Goal: Transaction & Acquisition: Purchase product/service

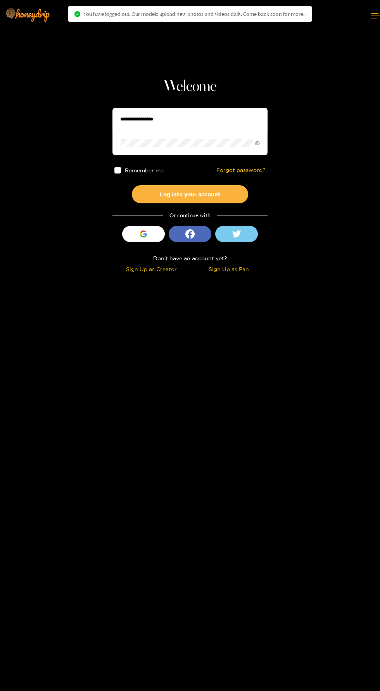
click at [197, 117] on input "text" at bounding box center [189, 119] width 155 height 23
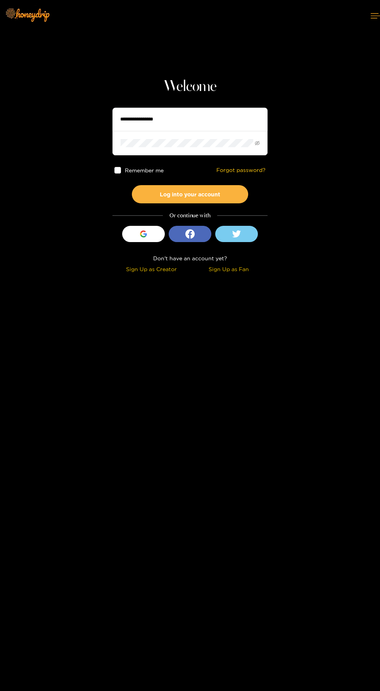
type input "***"
click at [132, 185] on button "Log into your account" at bounding box center [190, 194] width 116 height 18
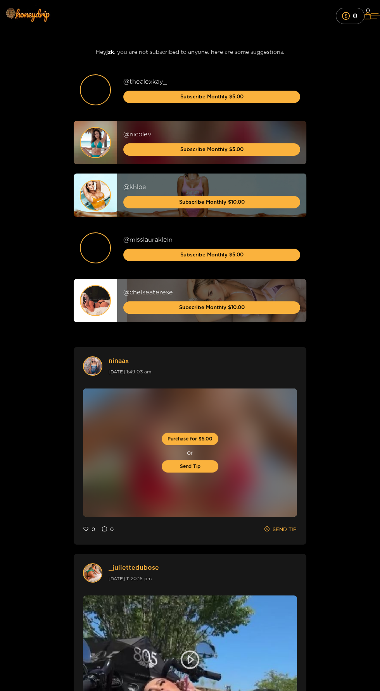
click at [371, 18] on icon at bounding box center [374, 15] width 9 height 5
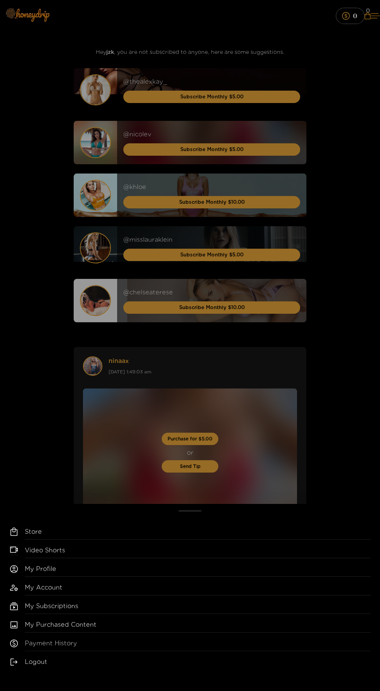
click at [67, 645] on link "Payment History" at bounding box center [198, 645] width 346 height 12
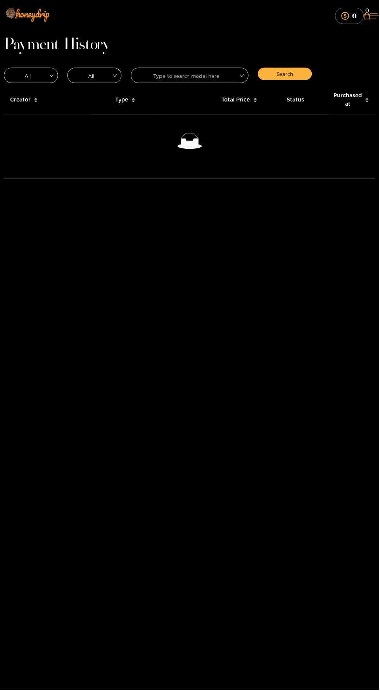
click at [371, 17] on icon at bounding box center [374, 15] width 9 height 5
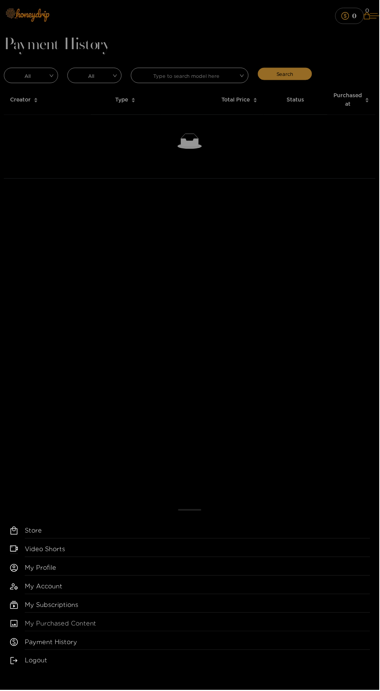
click at [97, 633] on link "My Purchased Content" at bounding box center [198, 626] width 346 height 12
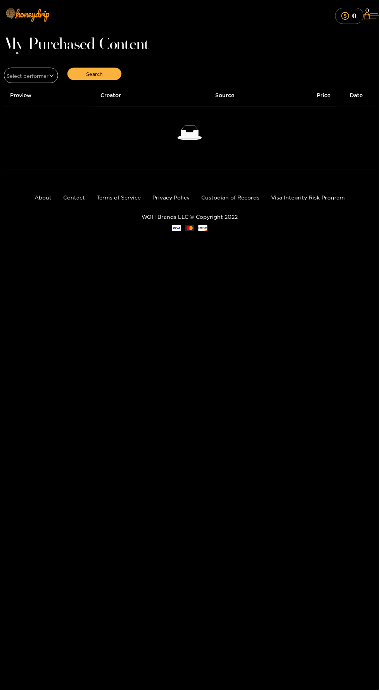
click at [370, 15] on icon at bounding box center [374, 16] width 9 height 5
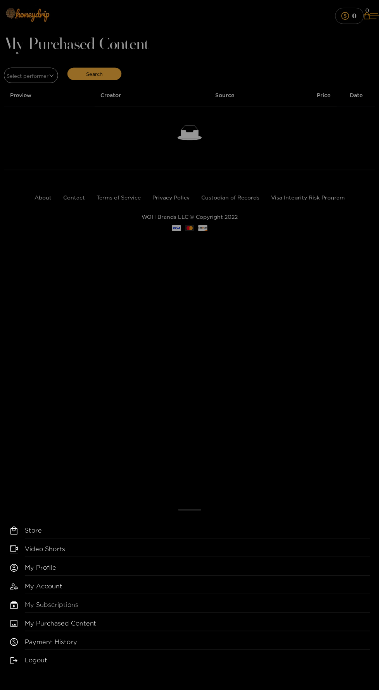
click at [73, 610] on link "My Subscriptions" at bounding box center [198, 608] width 346 height 12
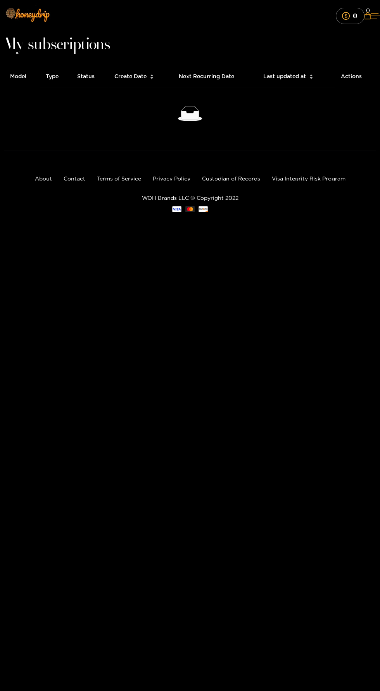
click at [370, 15] on icon at bounding box center [374, 16] width 9 height 5
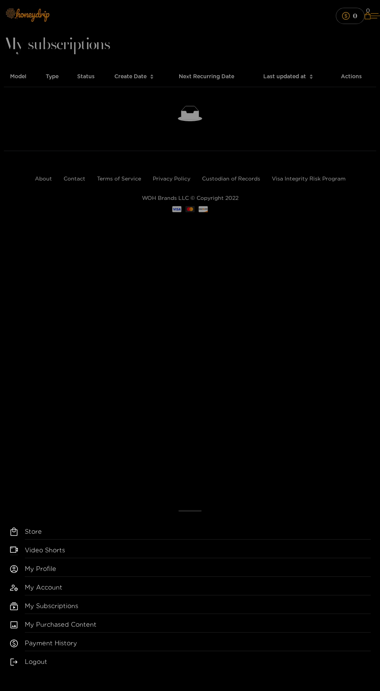
click at [368, 15] on div "Store Video Shorts My Profile My Account My Subscriptions My Purchased Content …" at bounding box center [190, 345] width 380 height 691
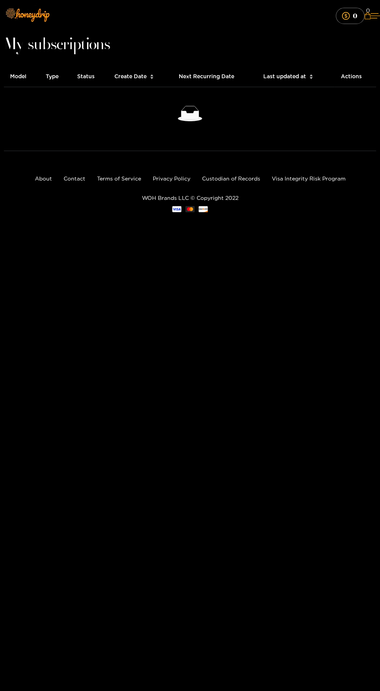
click at [366, 10] on span "0" at bounding box center [368, 10] width 4 height 9
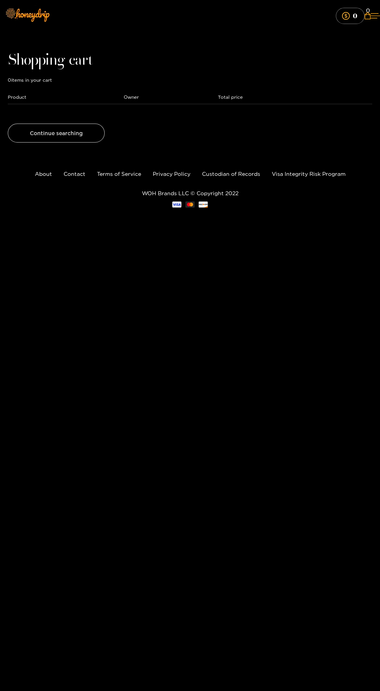
click at [76, 135] on link "Continue searching" at bounding box center [56, 133] width 97 height 19
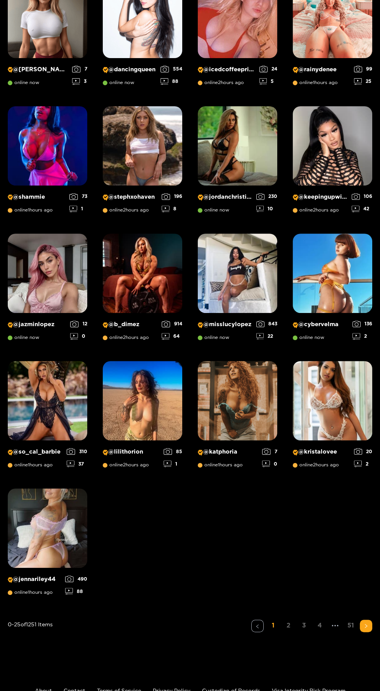
scroll to position [430, 0]
click at [320, 627] on link "4" at bounding box center [319, 624] width 12 height 11
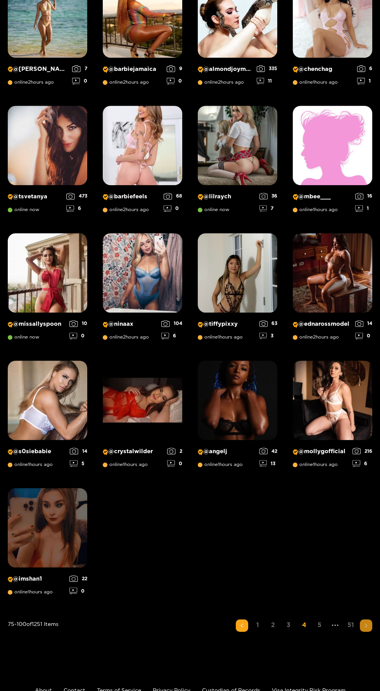
click at [366, 625] on icon "right" at bounding box center [365, 625] width 5 height 5
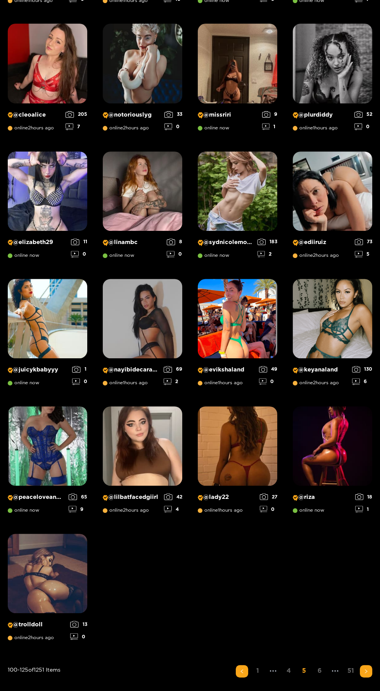
scroll to position [0, 0]
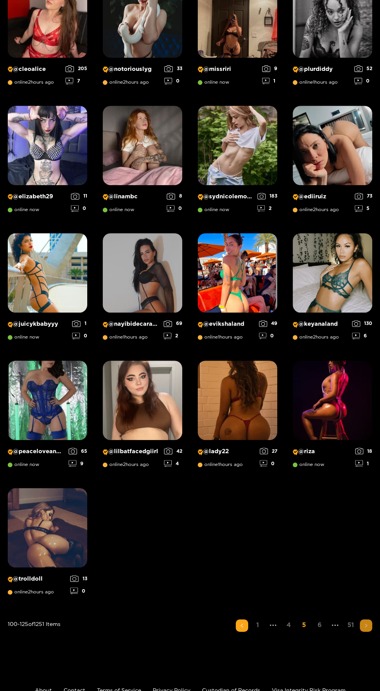
click at [366, 625] on icon "right" at bounding box center [365, 625] width 5 height 5
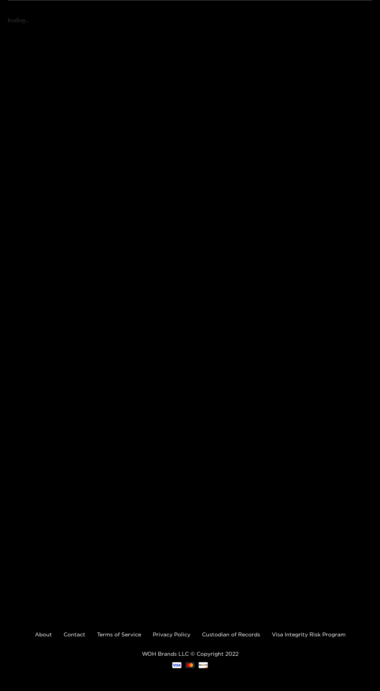
click at [363, 607] on div "Discover our Members Filter Models Photos Videos Sort by: Popular loading..." at bounding box center [190, 261] width 380 height 691
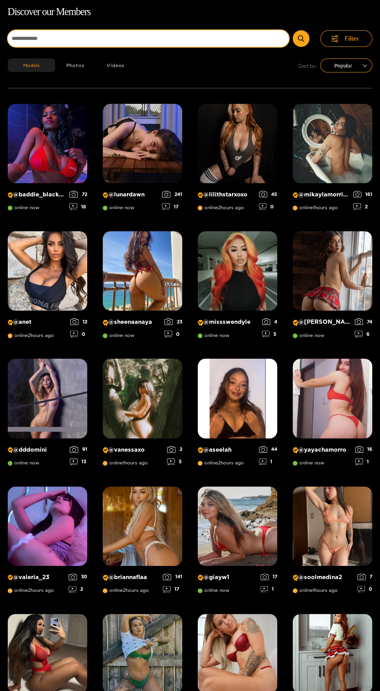
click at [93, 40] on input at bounding box center [148, 38] width 281 height 17
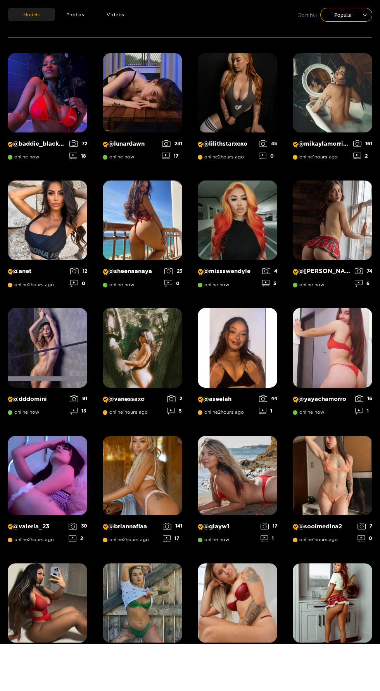
scroll to position [0, 0]
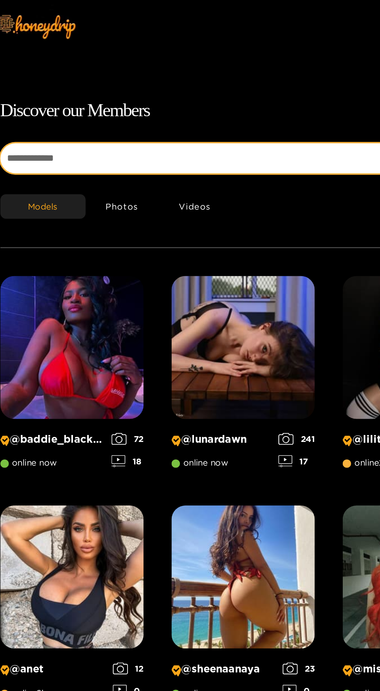
type input "**********"
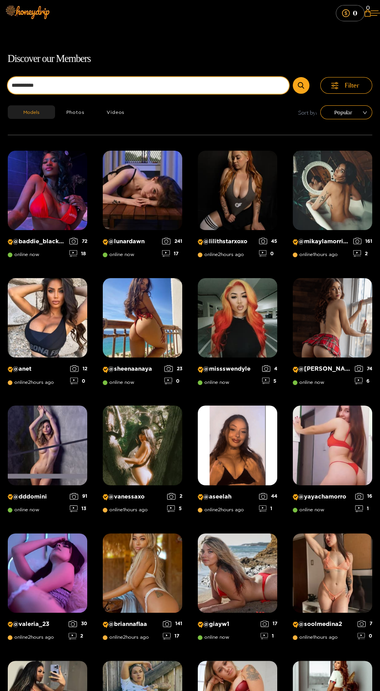
scroll to position [15, 0]
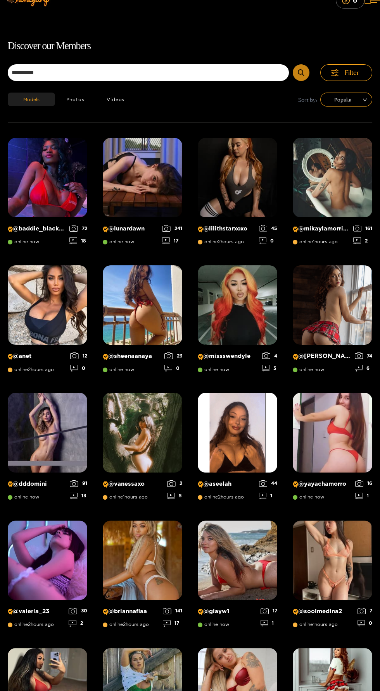
click at [301, 72] on icon "submit" at bounding box center [301, 72] width 6 height 7
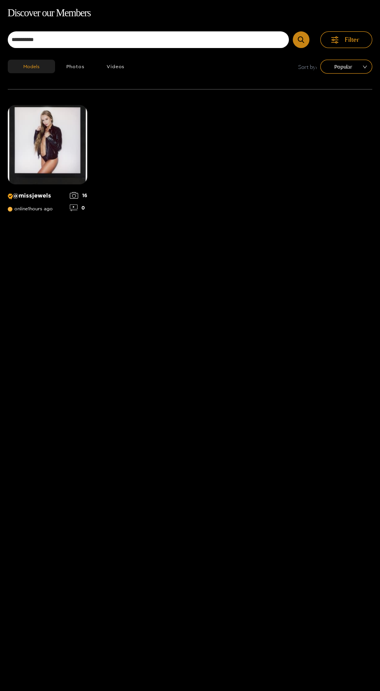
scroll to position [50, 0]
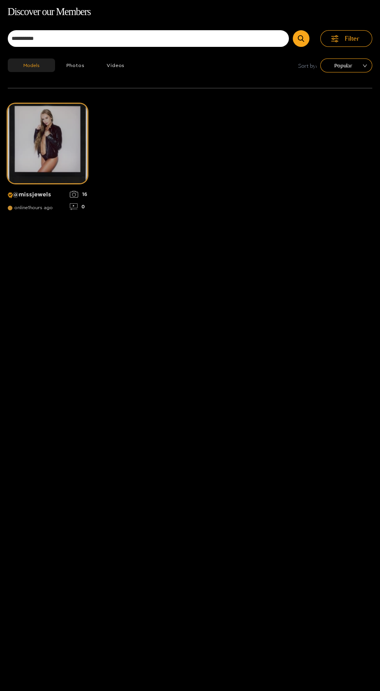
click at [59, 168] on img at bounding box center [47, 143] width 79 height 79
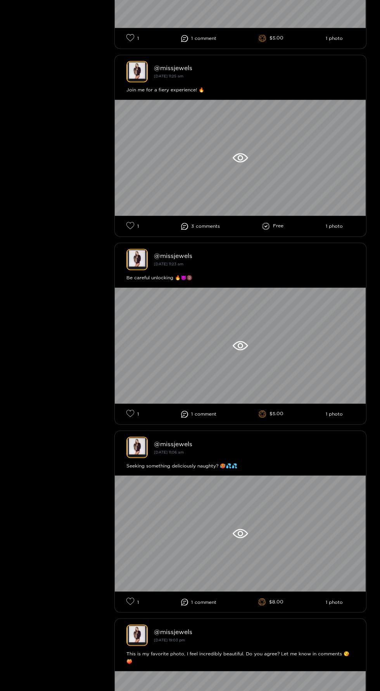
scroll to position [2233, 0]
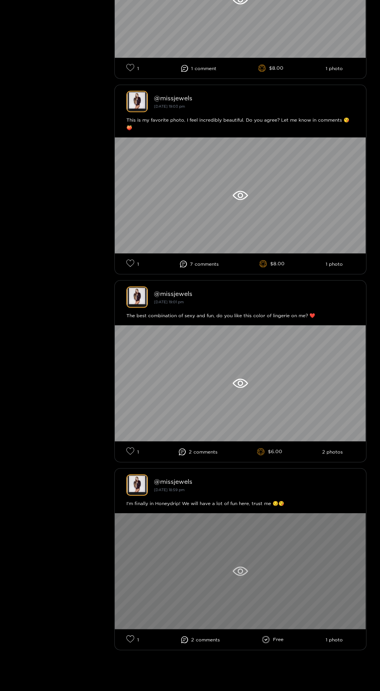
click at [296, 575] on div at bounding box center [240, 571] width 251 height 116
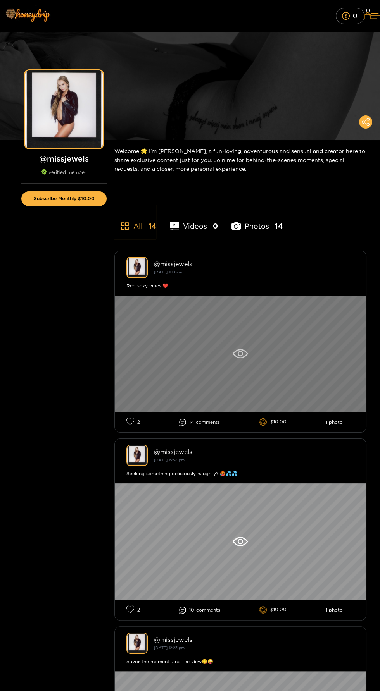
click at [307, 366] on div at bounding box center [240, 354] width 251 height 116
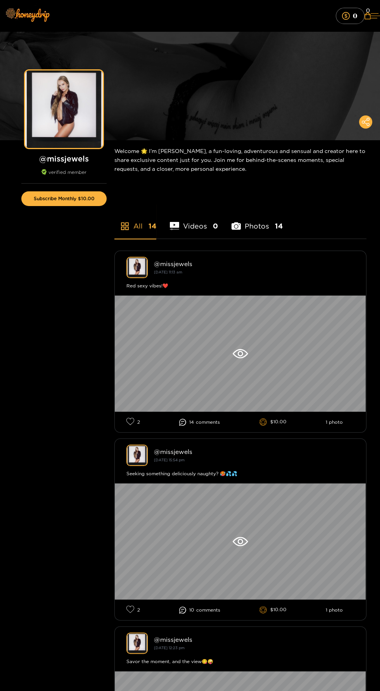
click at [370, 18] on icon at bounding box center [374, 15] width 9 height 5
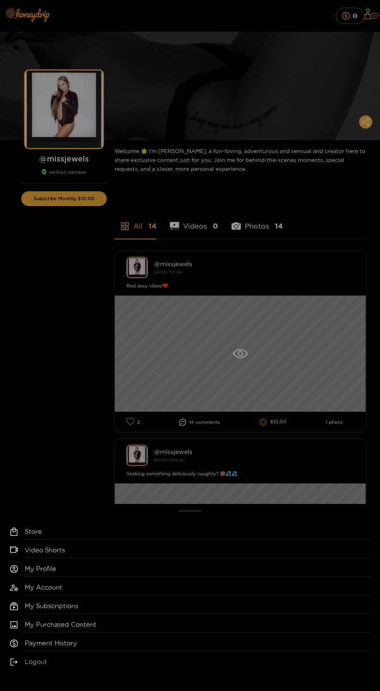
click at [47, 669] on link "Logout" at bounding box center [198, 663] width 346 height 12
